Goal: Information Seeking & Learning: Learn about a topic

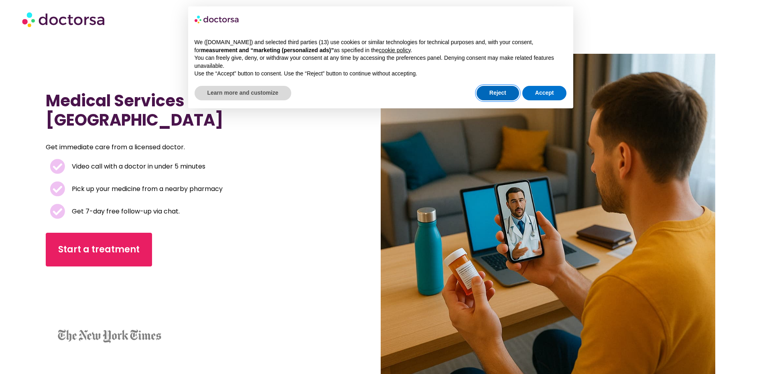
click at [498, 97] on button "Reject" at bounding box center [498, 93] width 43 height 14
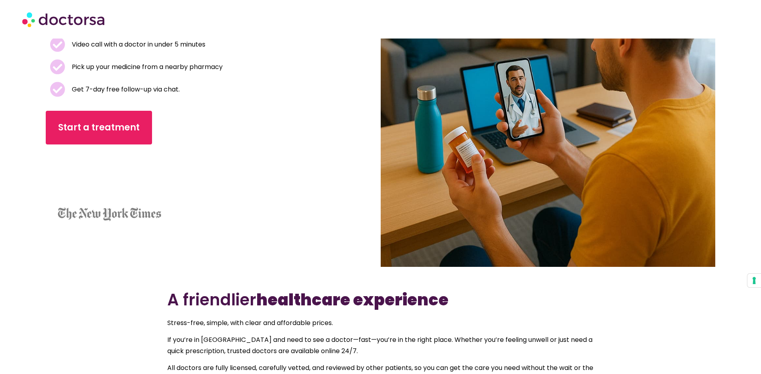
scroll to position [160, 0]
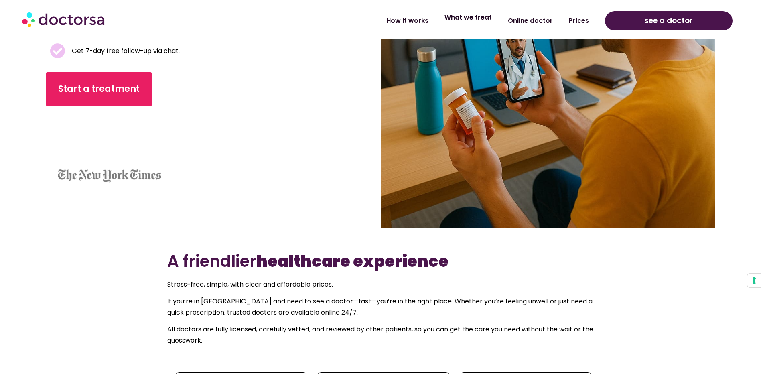
click at [485, 18] on link "What we treat" at bounding box center [467, 17] width 63 height 18
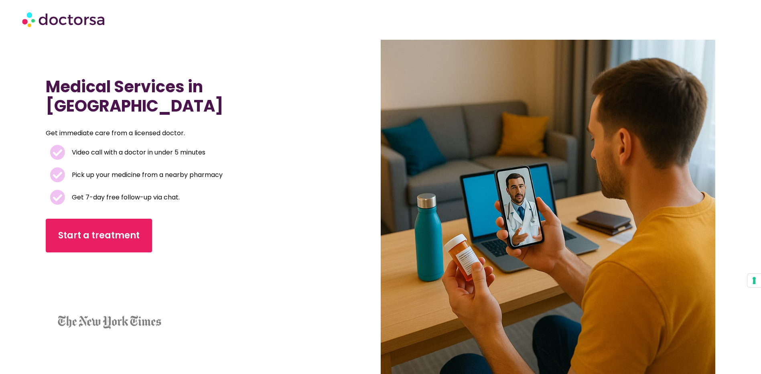
scroll to position [0, 0]
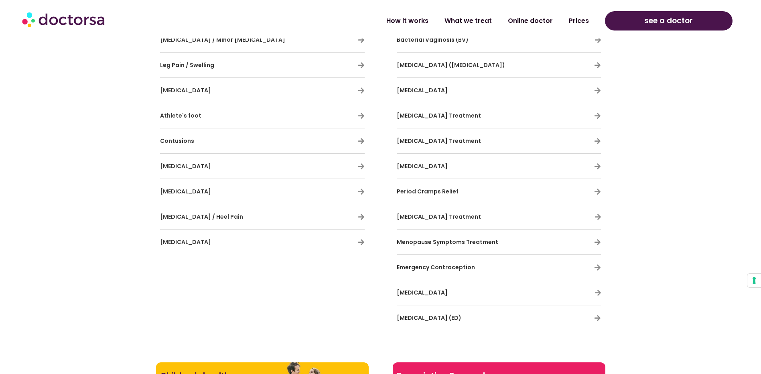
scroll to position [1805, 0]
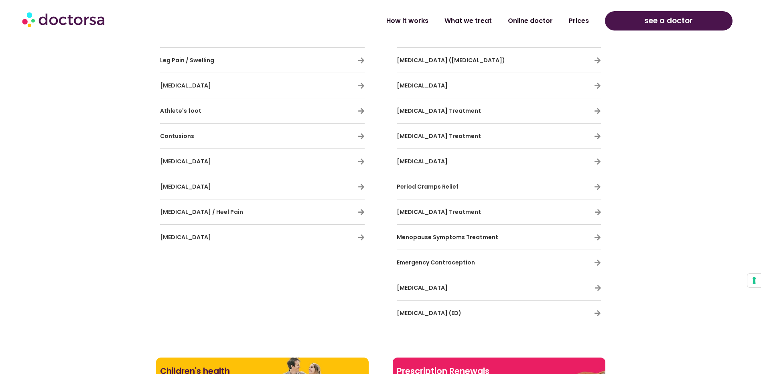
click at [356, 236] on div "[MEDICAL_DATA]" at bounding box center [262, 237] width 205 height 17
click at [360, 237] on icon at bounding box center [361, 237] width 7 height 7
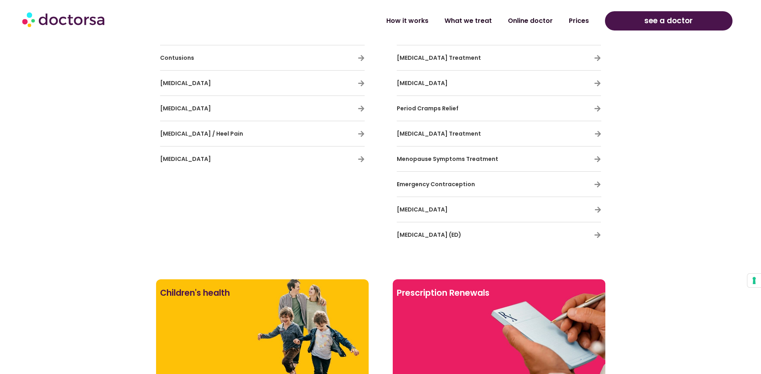
scroll to position [1885, 0]
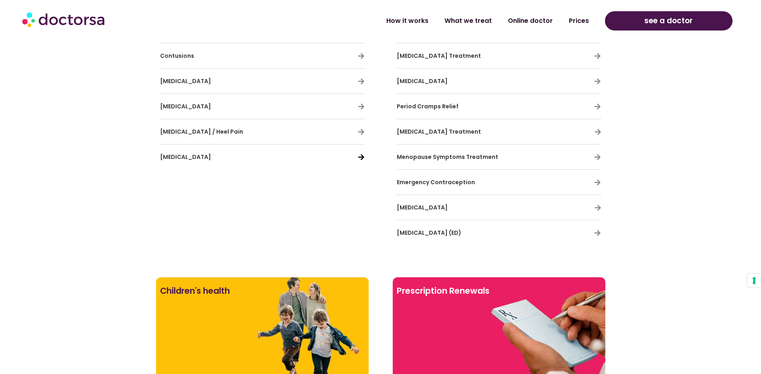
click at [362, 156] on icon at bounding box center [361, 157] width 7 height 7
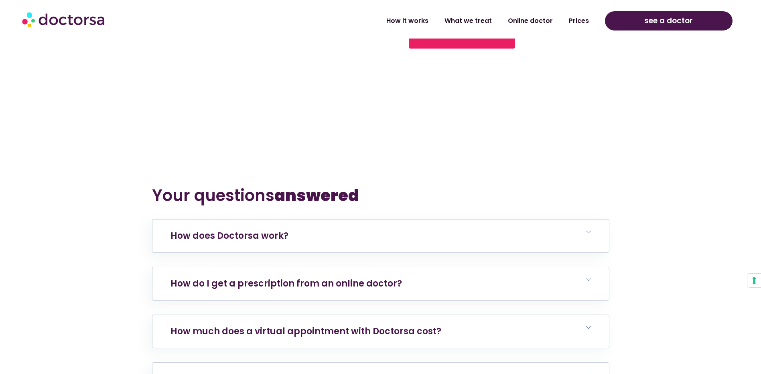
scroll to position [3129, 0]
